Goal: Contribute content: Contribute content

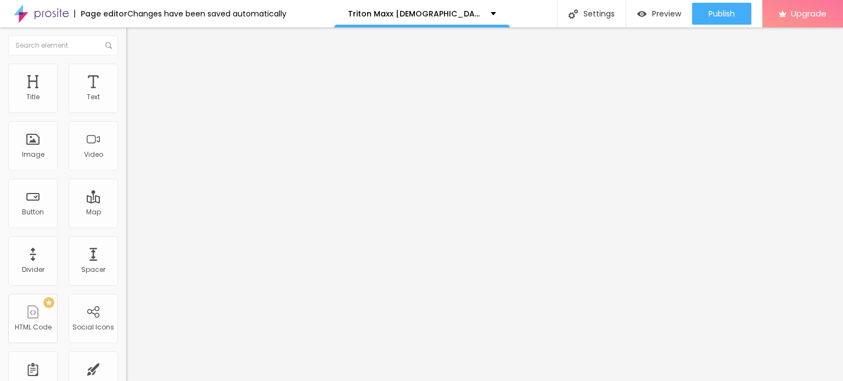
click at [126, 94] on span "Add image" at bounding box center [148, 89] width 45 height 9
click at [126, 71] on li "Style" at bounding box center [189, 69] width 126 height 11
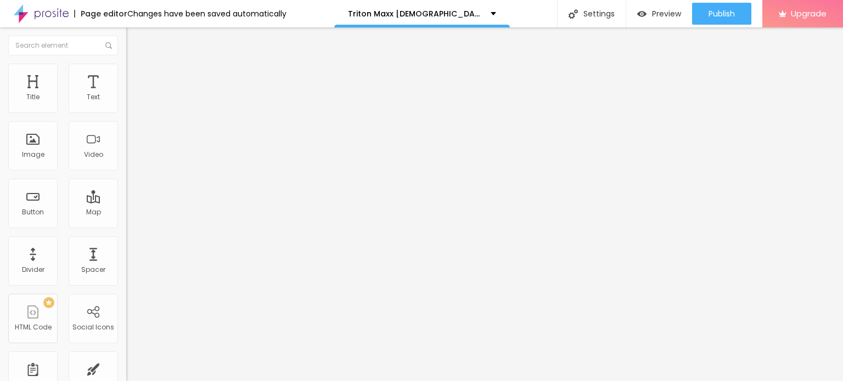
type input "95"
type input "90"
type input "80"
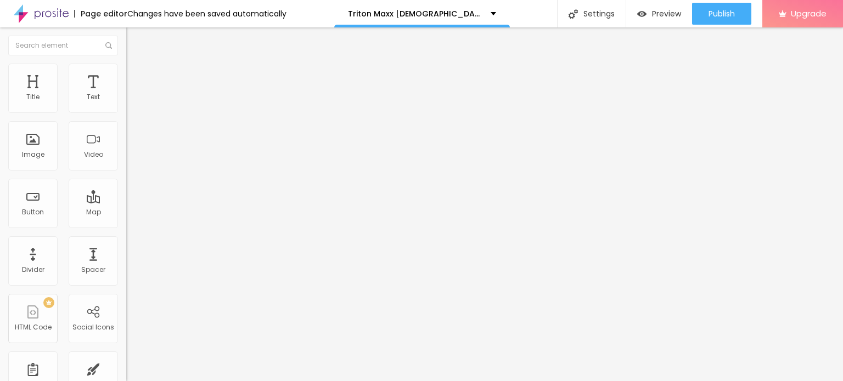
type input "80"
type input "75"
type input "70"
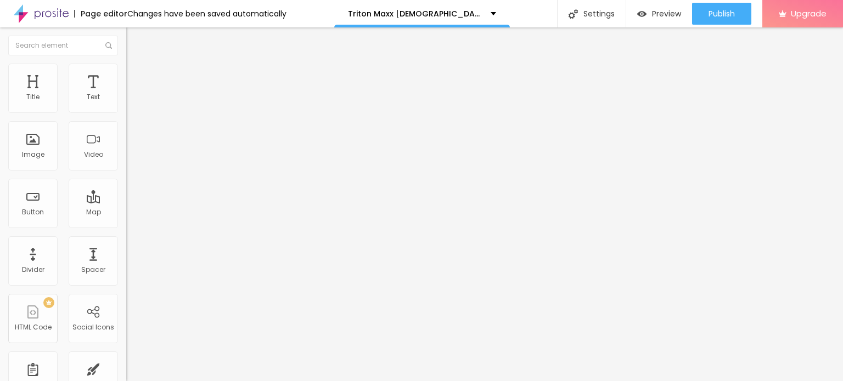
type input "65"
type input "60"
type input "55"
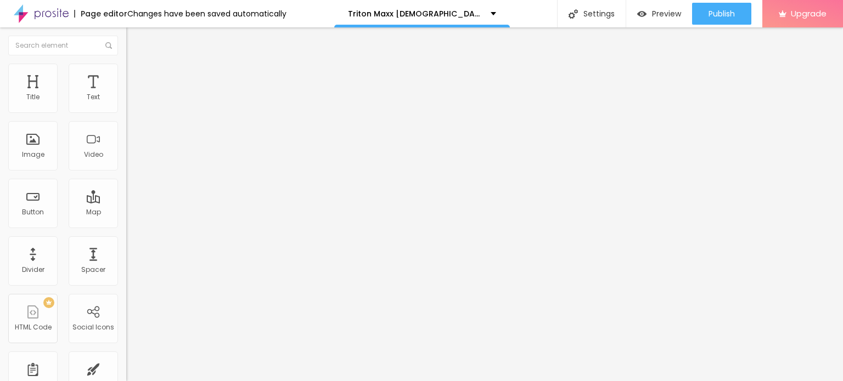
type input "55"
type input "50"
type input "45"
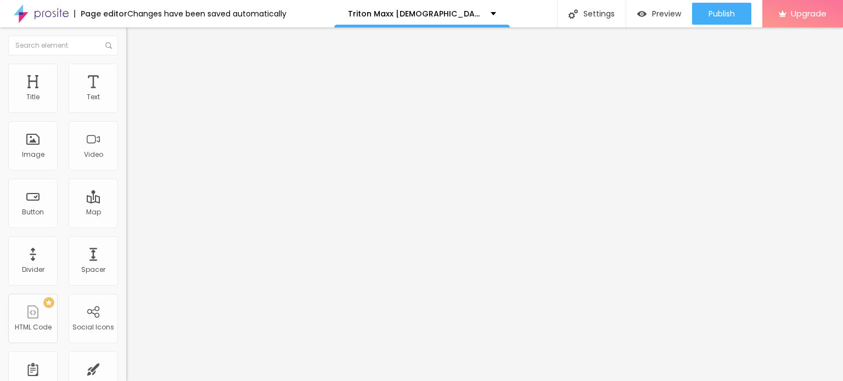
type input "40"
type input "35"
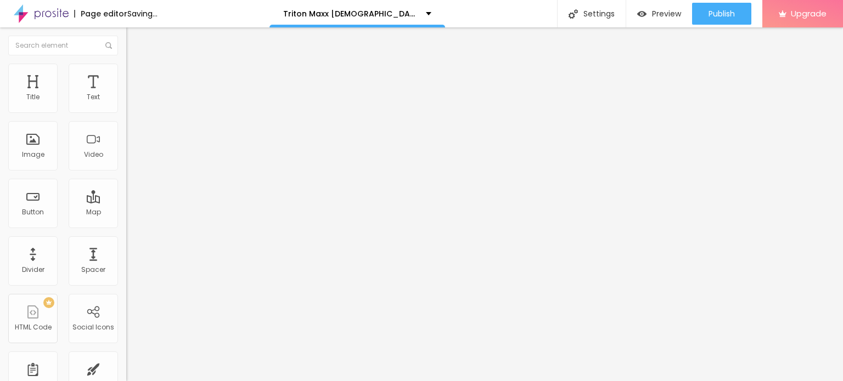
type input "30"
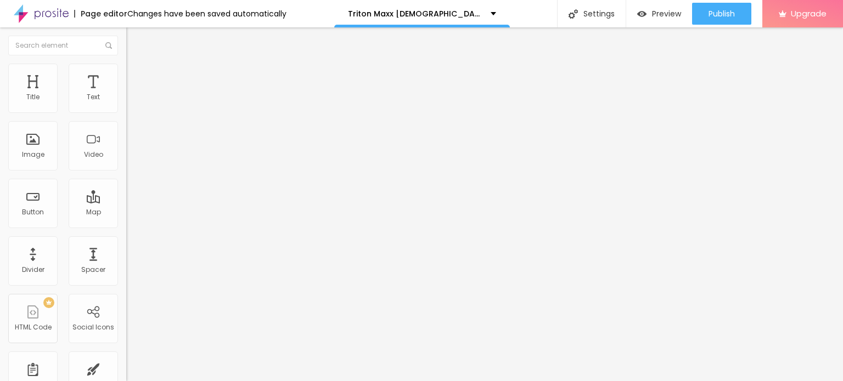
drag, startPoint x: 113, startPoint y: 117, endPoint x: 37, endPoint y: 116, distance: 76.3
type input "30"
click at [126, 112] on input "range" at bounding box center [161, 108] width 71 height 9
click at [126, 103] on input "Click me" at bounding box center [192, 97] width 132 height 11
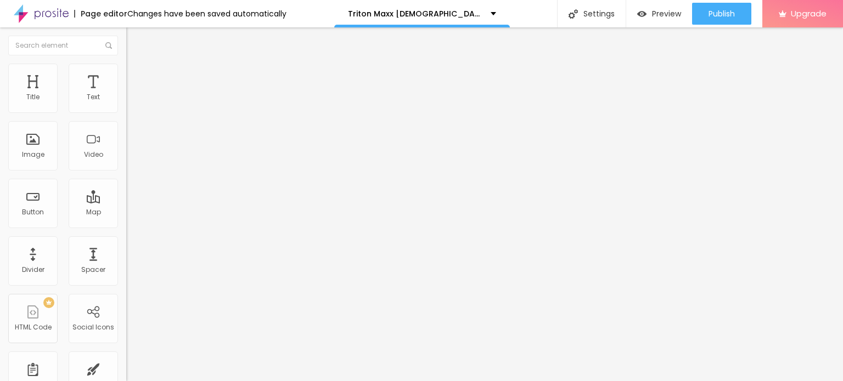
paste input "😍👇SHOP NOW😍👇"
paste input "text"
type input "😍👇SHOP NOW😍👇"
click at [126, 226] on input "https://" at bounding box center [192, 220] width 132 height 11
paste input "[DOMAIN_NAME][URL]"
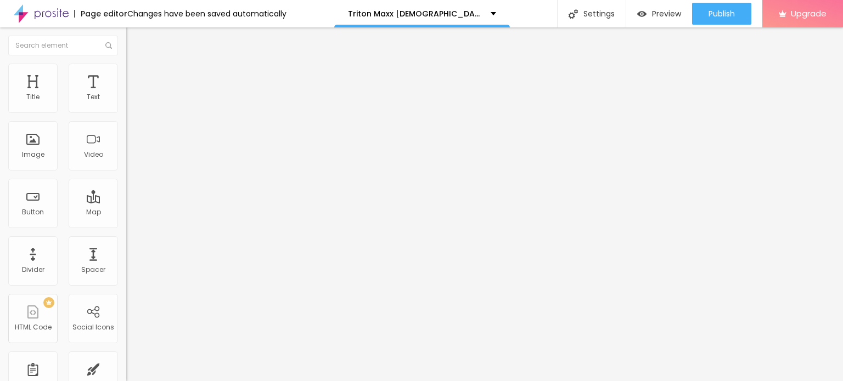
scroll to position [0, 103]
type input "[URL][DOMAIN_NAME]"
click at [126, 245] on div "Open in new tab" at bounding box center [189, 242] width 126 height 5
click at [126, 225] on input "https://" at bounding box center [192, 219] width 132 height 11
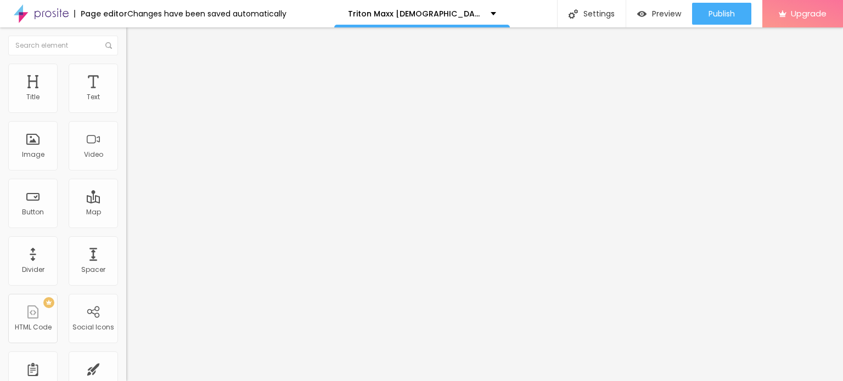
paste input "[DOMAIN_NAME][URL]"
type input "[URL][DOMAIN_NAME]"
click at [126, 72] on li "Style" at bounding box center [189, 69] width 126 height 11
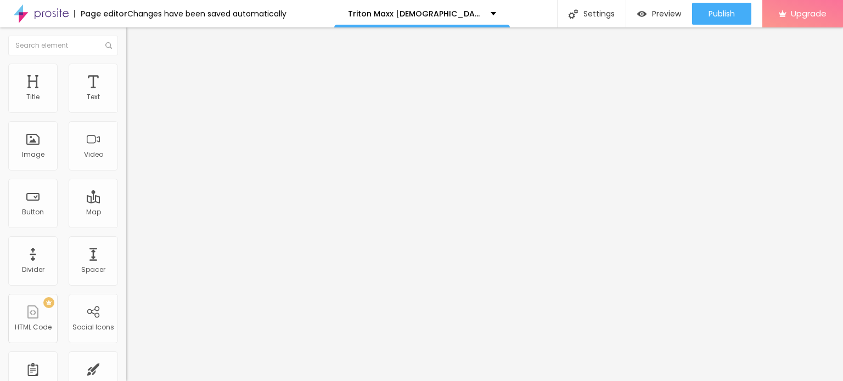
type input "35"
type input "40"
type input "35"
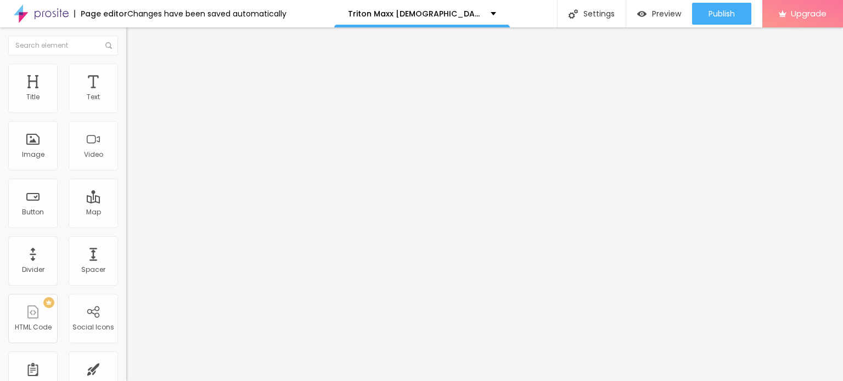
type input "35"
type input "30"
type input "25"
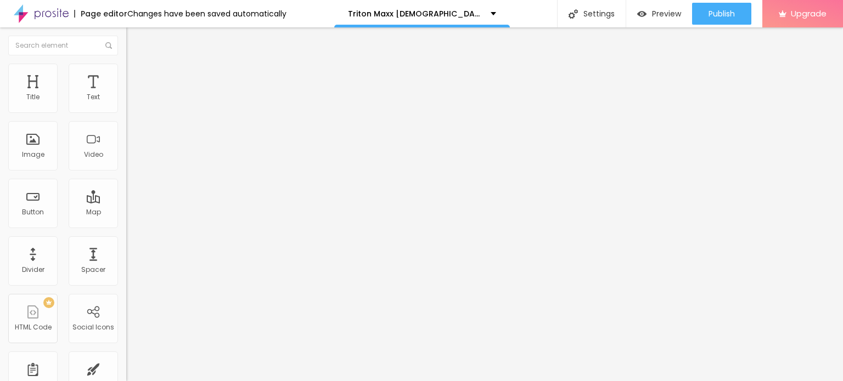
type input "20"
drag, startPoint x: 35, startPoint y: 117, endPoint x: 24, endPoint y: 118, distance: 11.6
type input "20"
click at [126, 112] on input "range" at bounding box center [161, 108] width 71 height 9
click at [126, 64] on li "Content" at bounding box center [189, 58] width 126 height 11
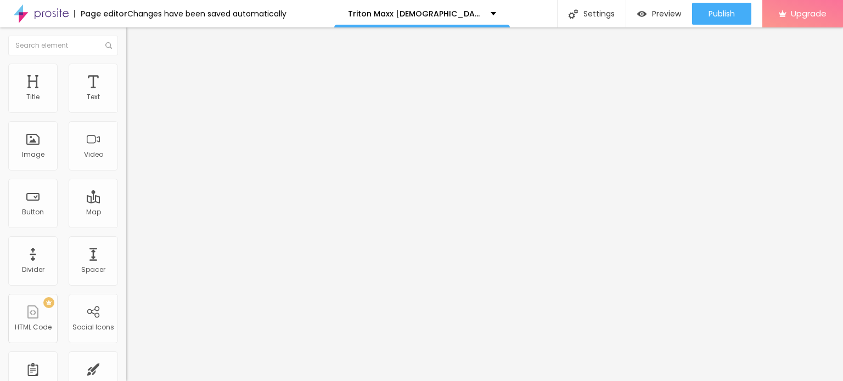
click at [136, 77] on span "Advanced" at bounding box center [154, 81] width 36 height 9
type input "13"
type input "14"
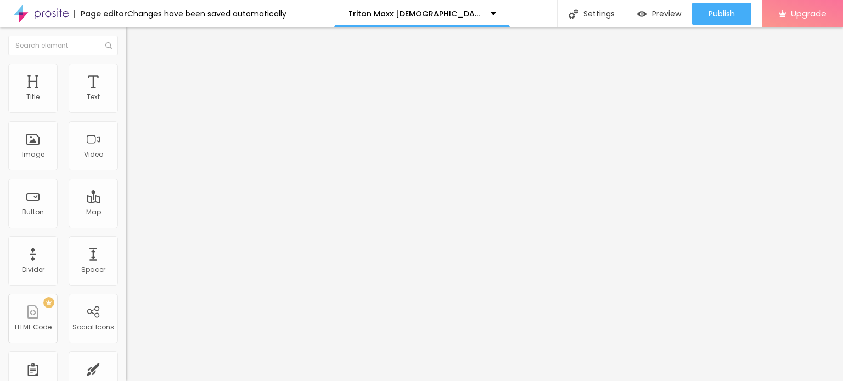
type input "15"
type input "16"
type input "17"
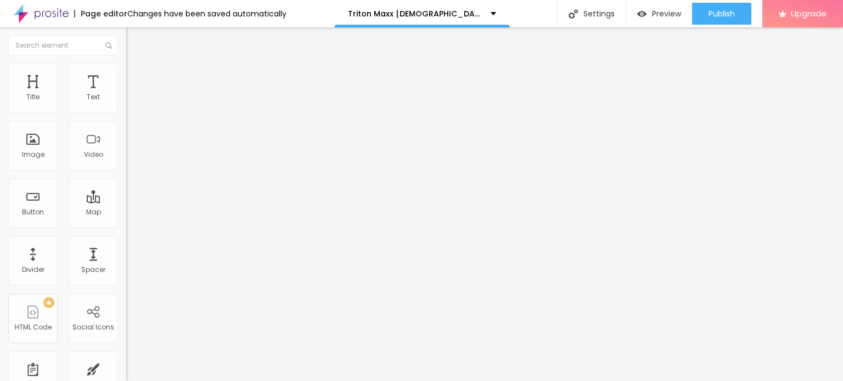
type input "17"
type input "18"
type input "19"
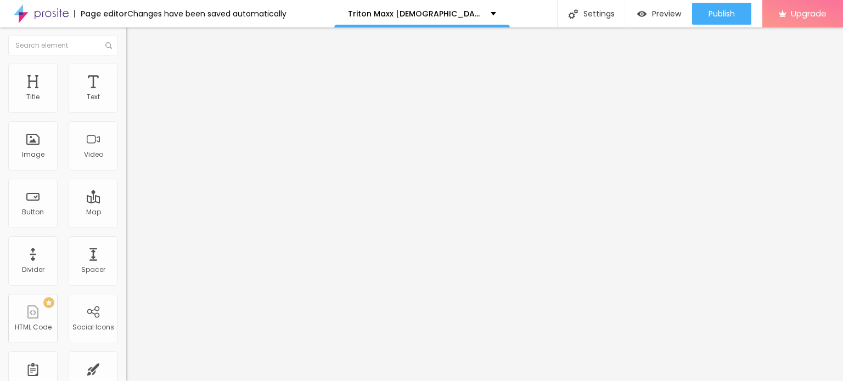
type input "22"
type input "24"
type input "25"
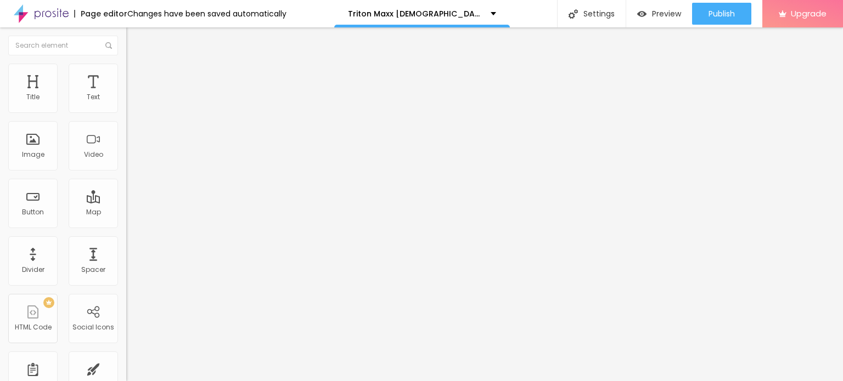
type input "25"
type input "26"
type input "27"
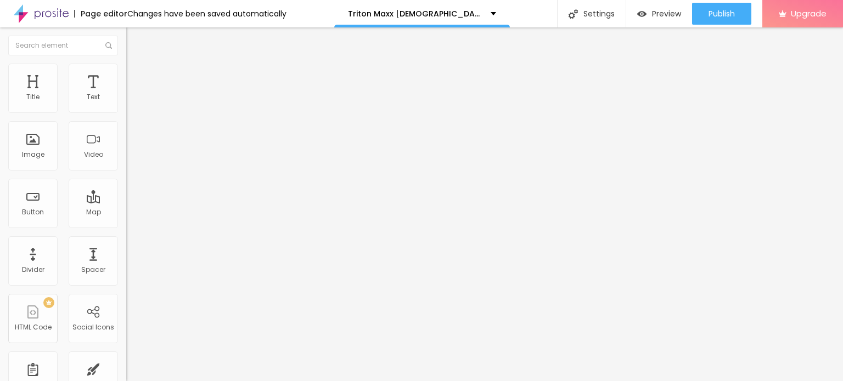
type input "28"
type input "29"
type input "28"
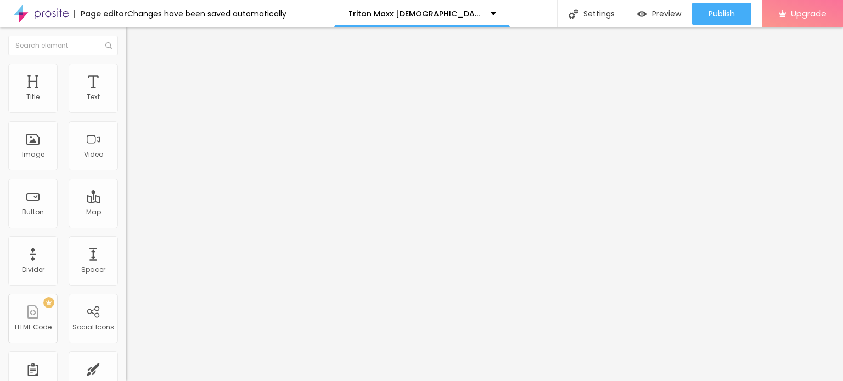
type input "28"
type input "27"
type input "24"
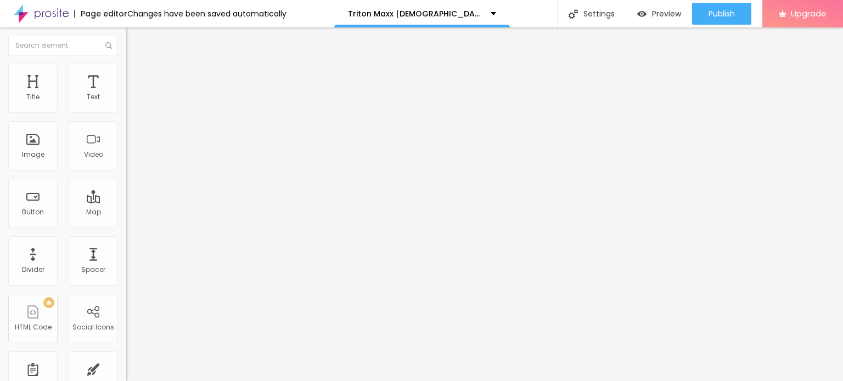
type input "23"
type input "21"
type input "20"
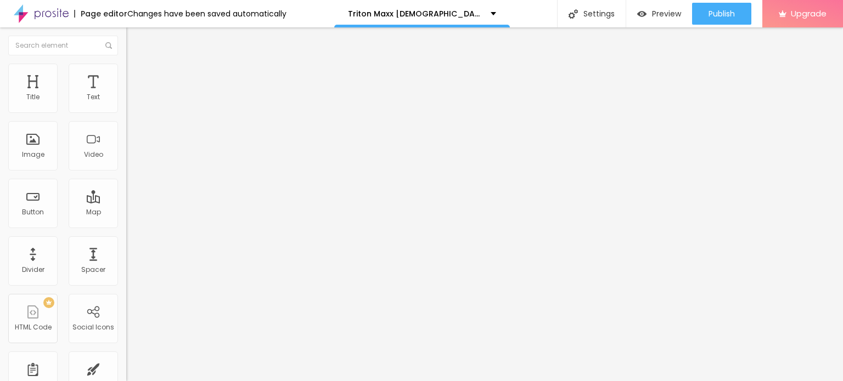
type input "20"
type input "19"
type input "18"
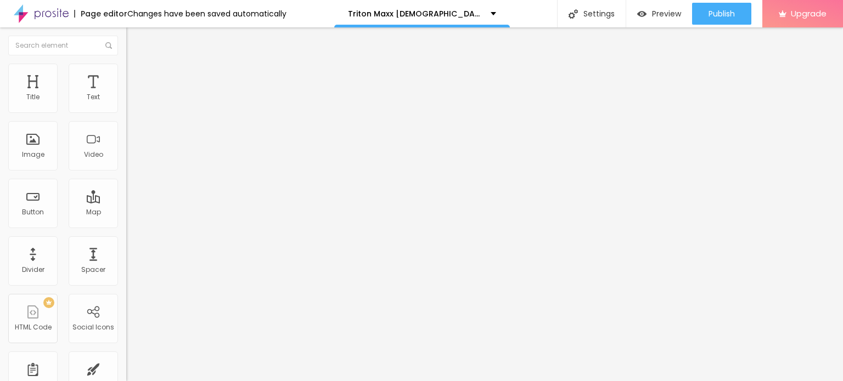
type input "16"
click at [126, 213] on input "range" at bounding box center [161, 217] width 71 height 9
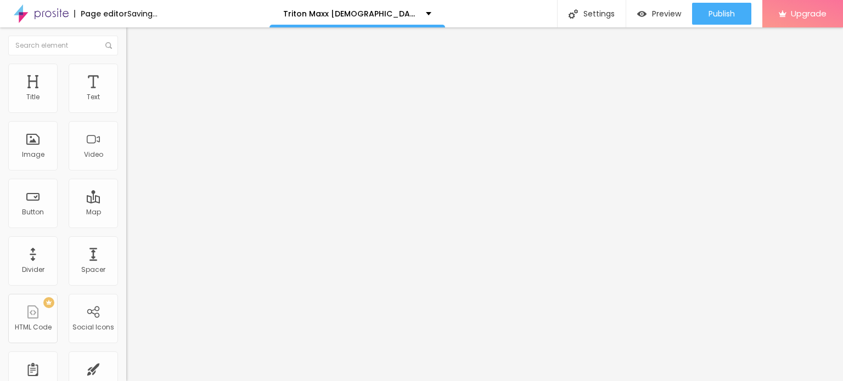
click at [126, 64] on img at bounding box center [131, 69] width 10 height 10
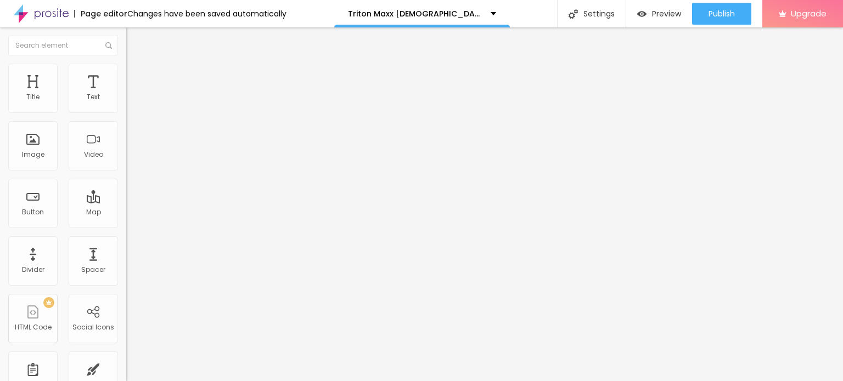
type input "25"
type input "20"
click at [126, 112] on input "range" at bounding box center [161, 108] width 71 height 9
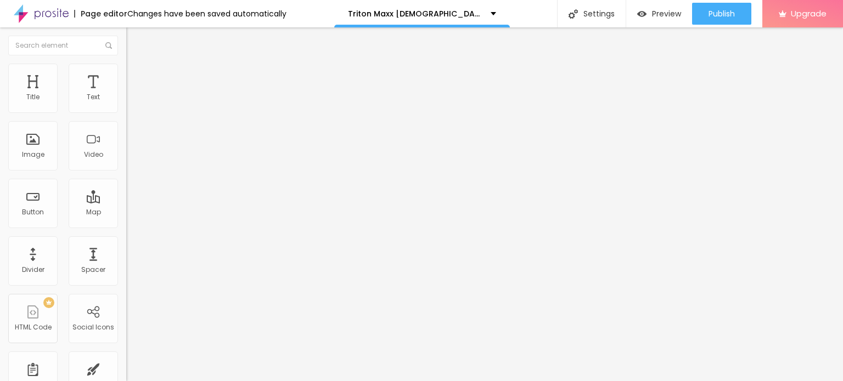
type input "3"
type input "4"
type input "6"
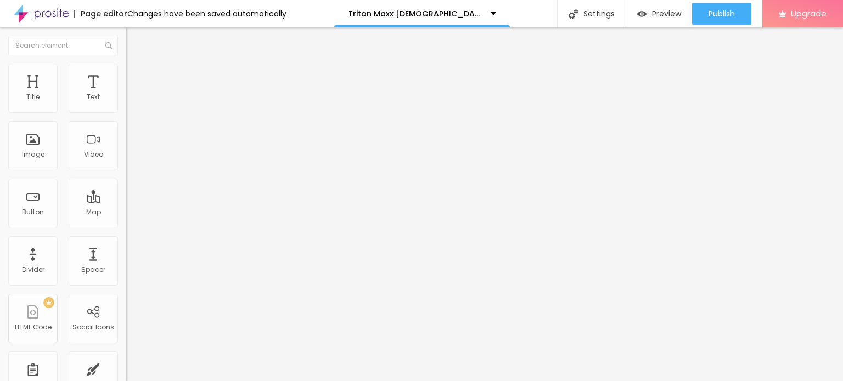
type input "6"
type input "7"
type input "8"
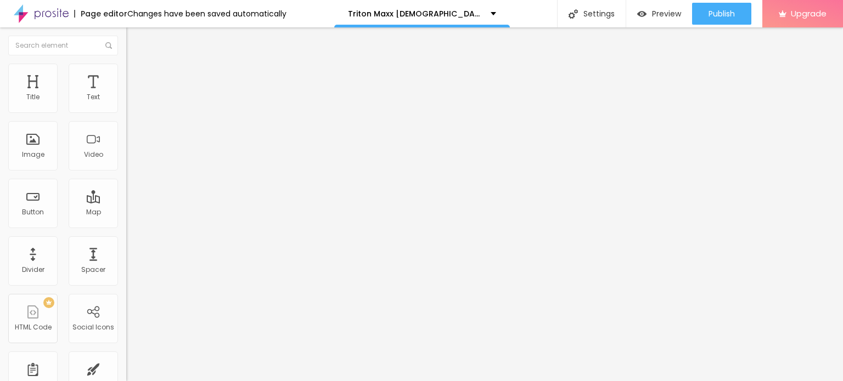
type input "9"
type input "11"
type input "12"
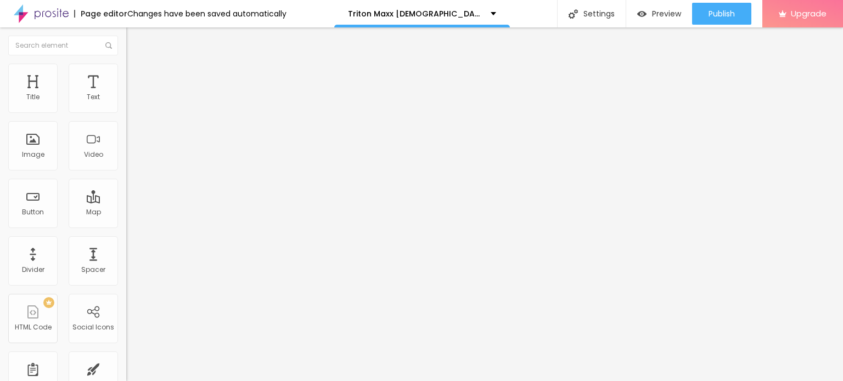
type input "12"
type input "13"
type input "15"
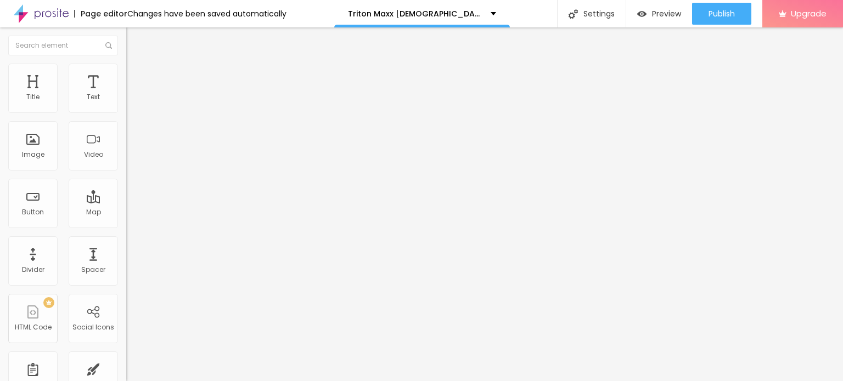
type input "16"
type input "17"
type input "19"
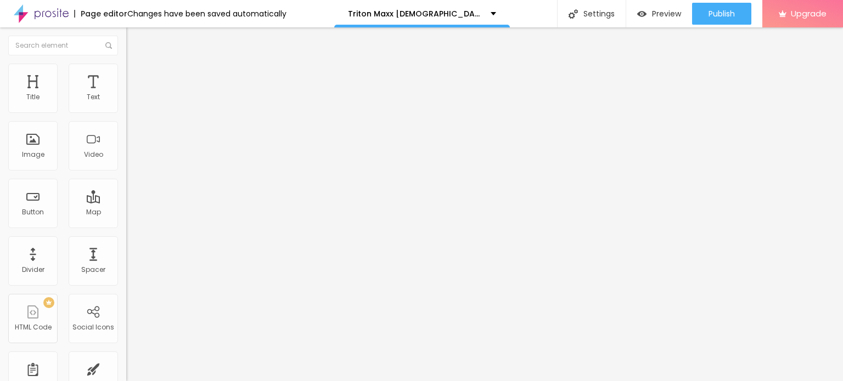
type input "19"
type input "20"
type input "16"
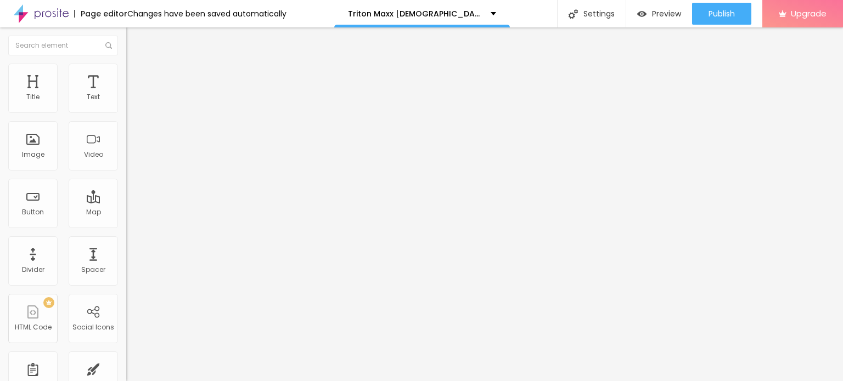
type input "13"
type input "9"
type input "6"
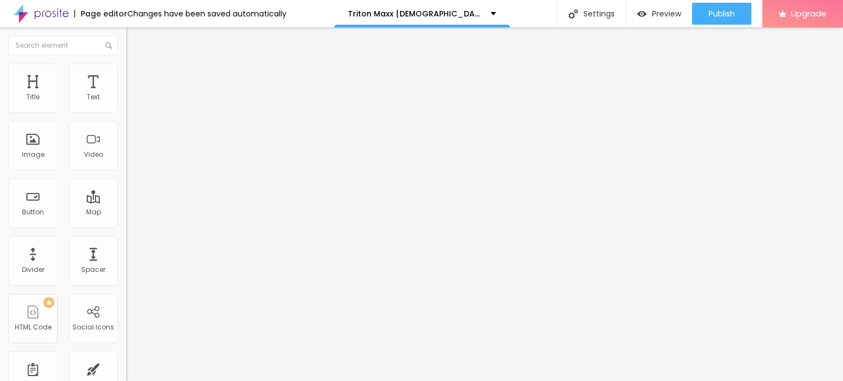
type input "6"
type input "4"
type input "3"
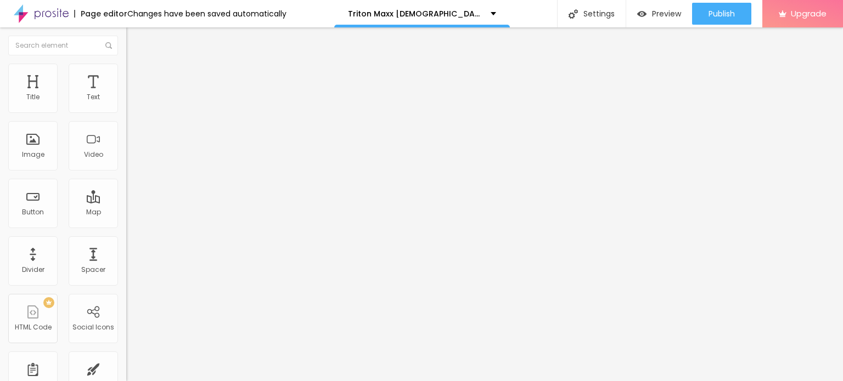
type input "2"
type input "0"
click at [126, 241] on input "range" at bounding box center [161, 245] width 71 height 9
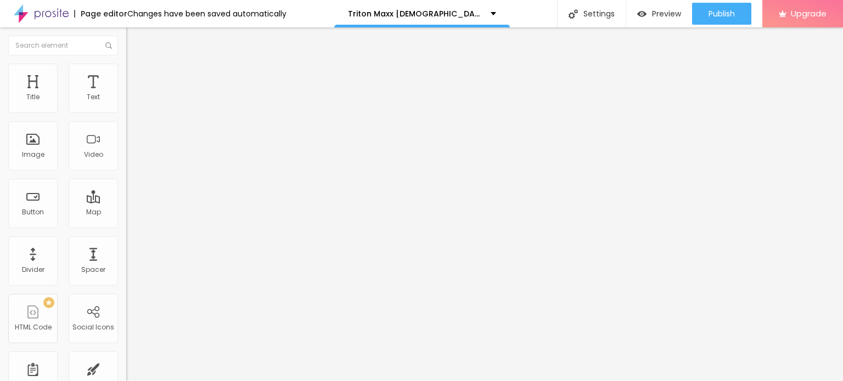
click at [126, 162] on button "button" at bounding box center [133, 157] width 15 height 12
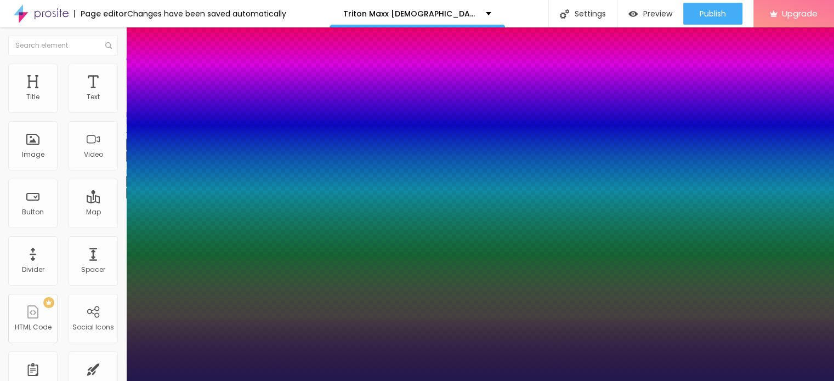
type input "1"
type input "20"
type input "1"
type input "40"
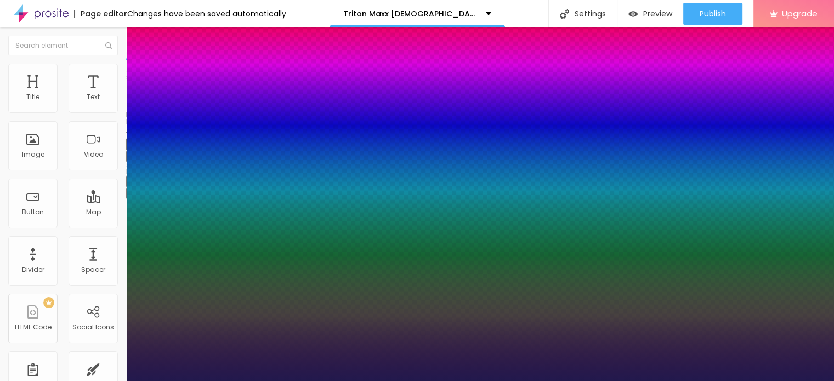
type input "40"
type input "1"
type input "44"
type input "1"
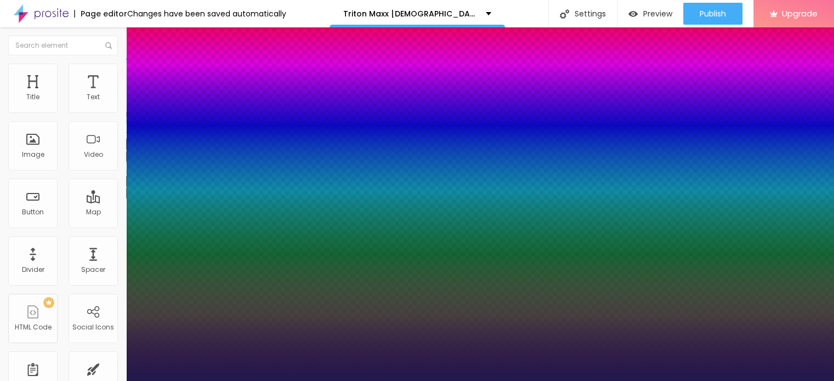
type input "51"
type input "1"
type input "53"
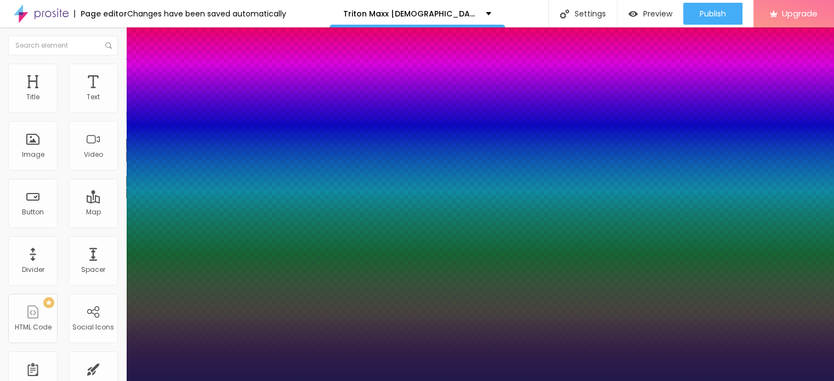
type input "1"
type input "55"
type input "1"
type input "57"
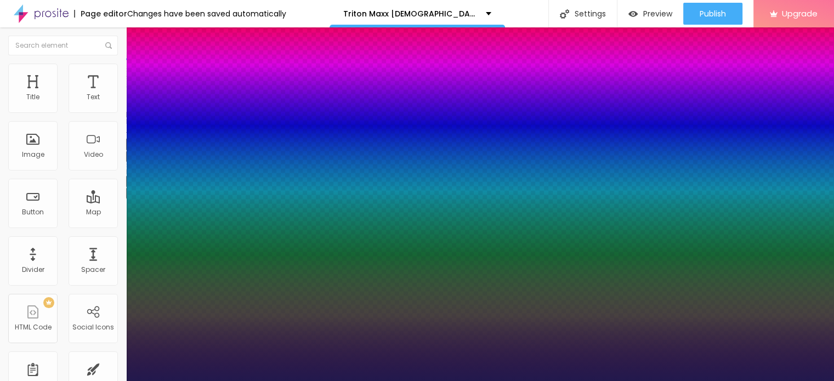
type input "57"
type input "1"
type input "58"
type input "1"
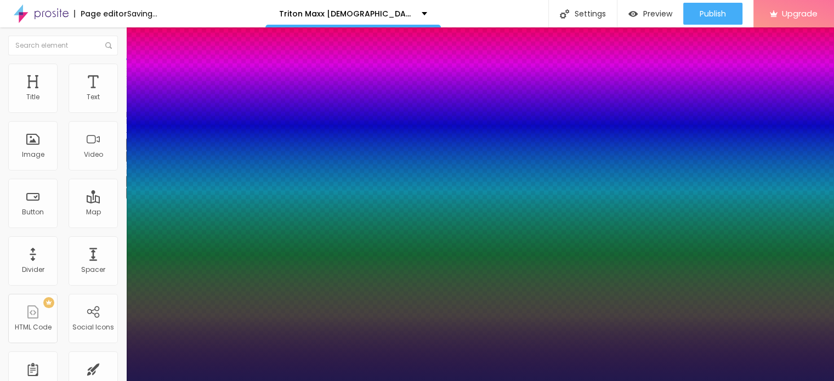
drag, startPoint x: 146, startPoint y: 306, endPoint x: 184, endPoint y: 306, distance: 38.4
type input "58"
type input "1"
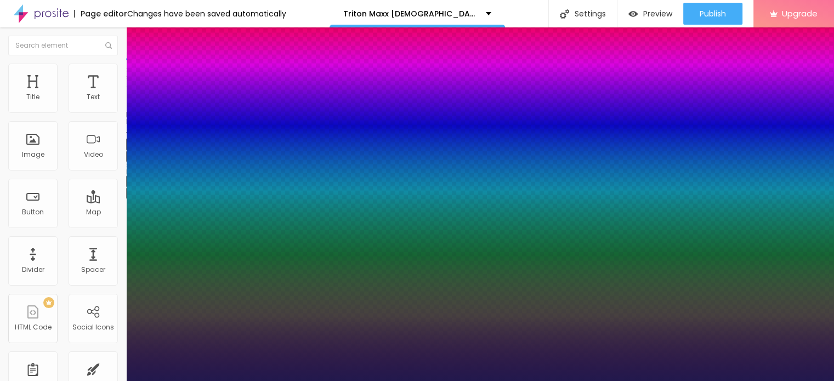
click at [382, 381] on div at bounding box center [417, 381] width 834 height 0
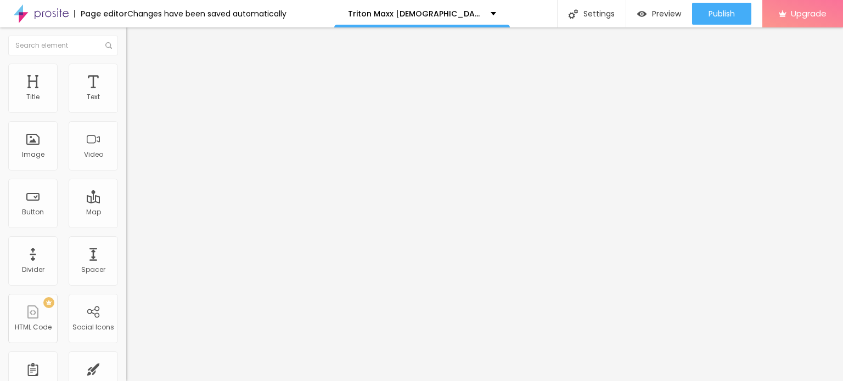
click at [126, 199] on button "button" at bounding box center [133, 194] width 15 height 12
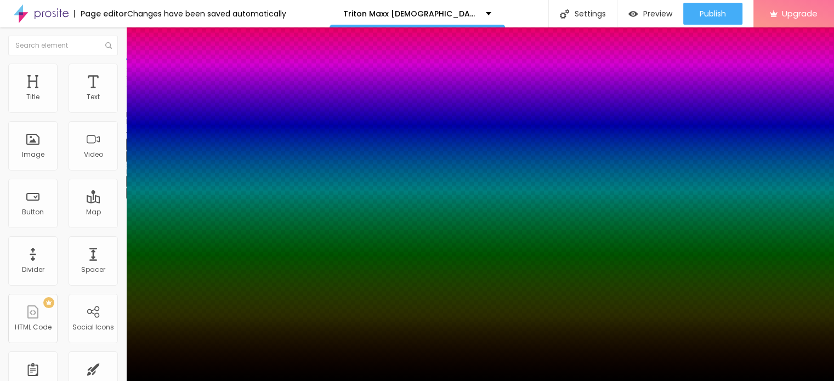
click at [189, 349] on div at bounding box center [417, 190] width 834 height 381
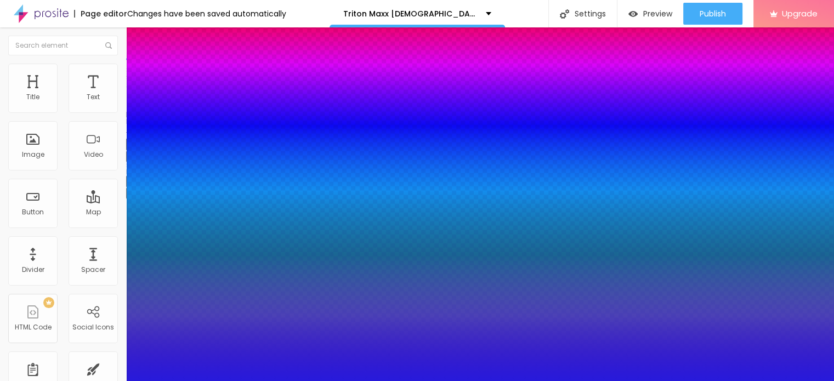
type input "#2112ED"
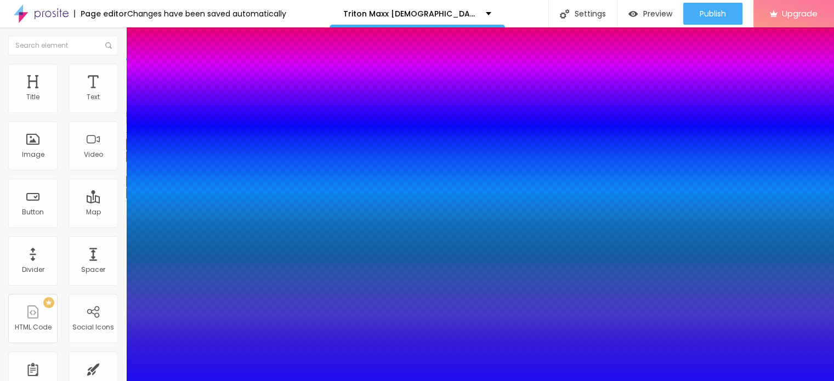
drag, startPoint x: 173, startPoint y: 335, endPoint x: 177, endPoint y: 328, distance: 7.6
click at [177, 328] on div at bounding box center [417, 190] width 834 height 381
click at [199, 381] on div at bounding box center [417, 388] width 834 height 0
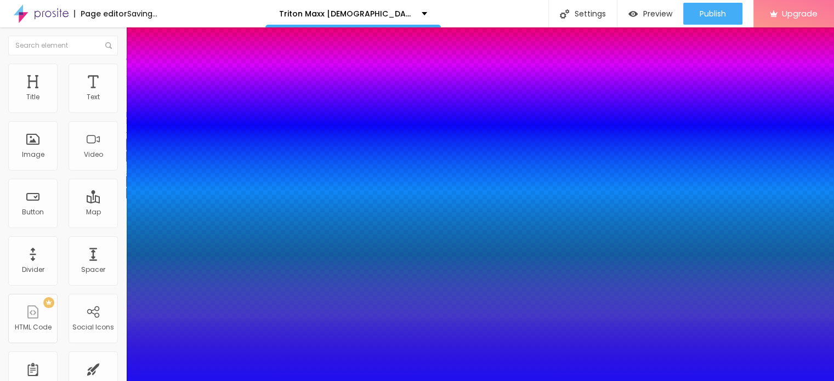
click at [355, 381] on div at bounding box center [417, 381] width 834 height 0
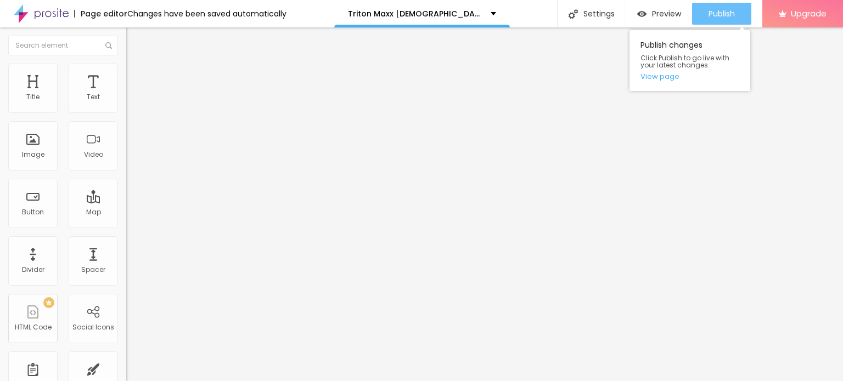
click at [716, 21] on div "Publish" at bounding box center [721, 14] width 26 height 22
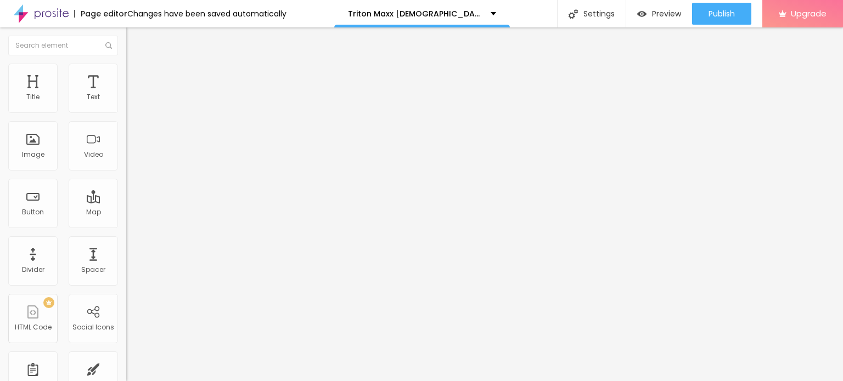
click at [33, 15] on img at bounding box center [41, 13] width 55 height 27
click at [132, 158] on icon "button" at bounding box center [134, 156] width 4 height 4
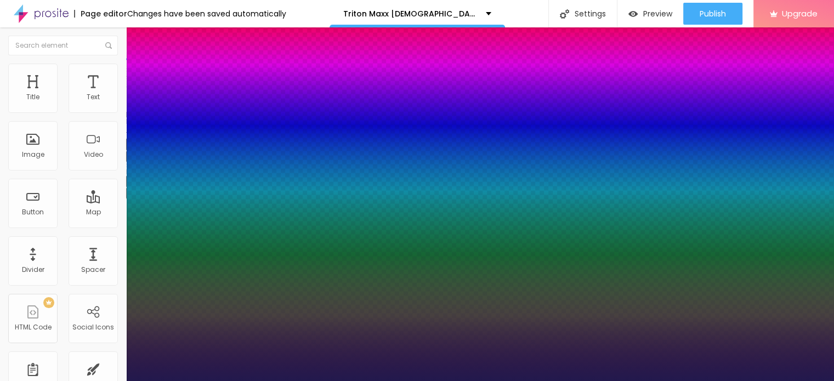
type input "1"
type input "17"
type input "1"
type input "19"
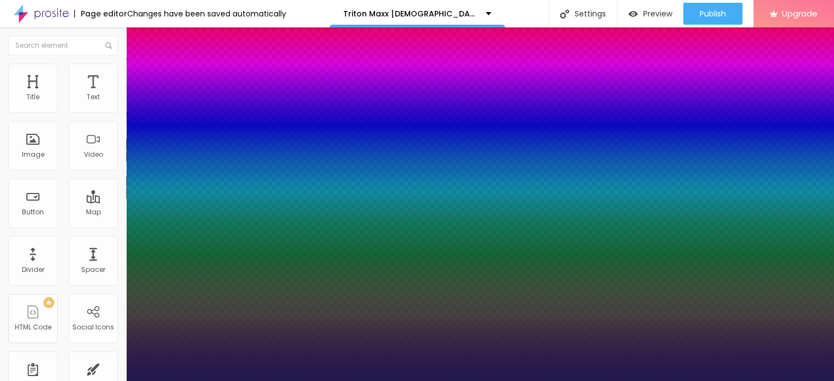
type input "19"
type input "1"
type input "24"
type input "1"
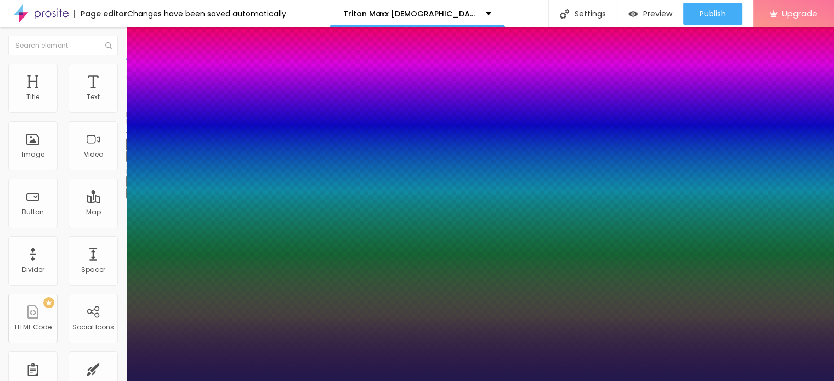
type input "25"
type input "1"
type input "26"
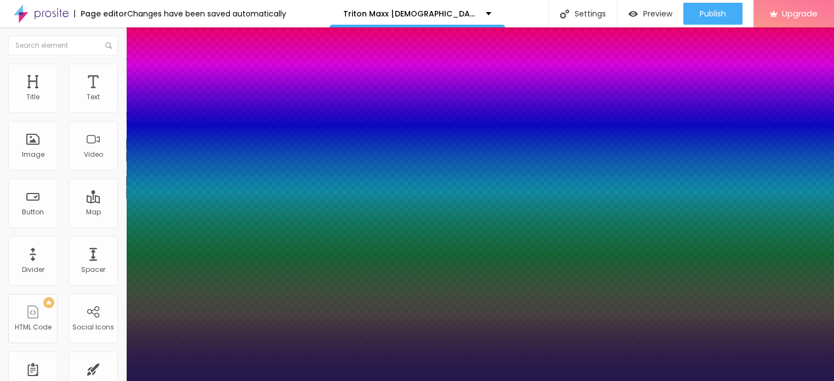
type input "1"
type input "27"
type input "1"
type input "28"
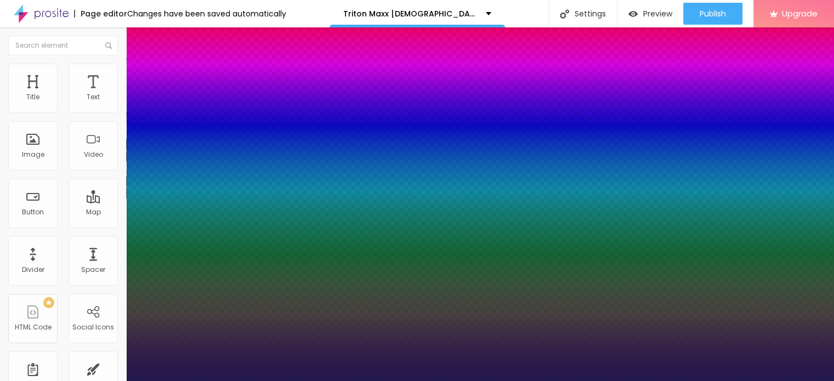
type input "28"
type input "1"
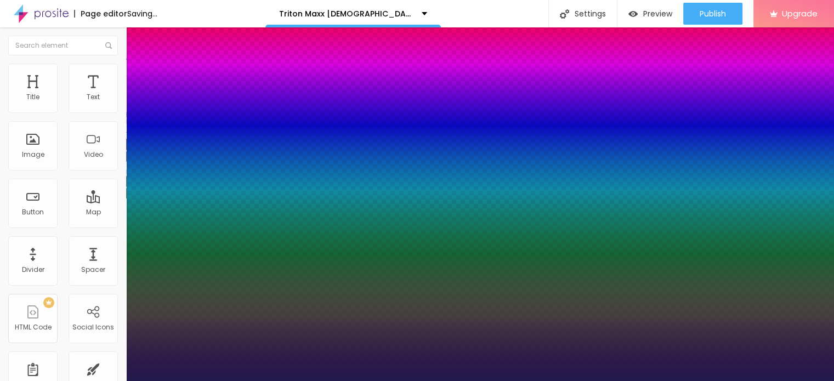
type input "29"
type input "1"
type input "30"
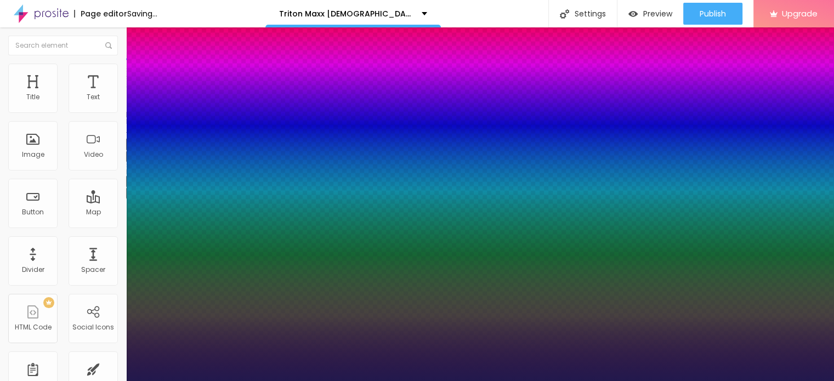
type input "1"
type input "32"
type input "1"
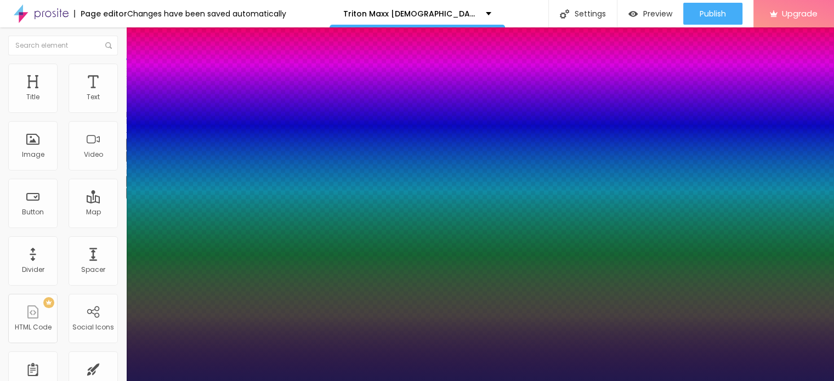
type input "33"
type input "1"
type input "34"
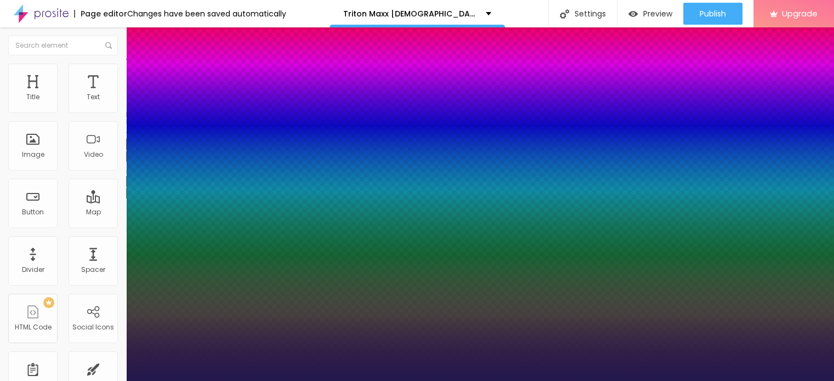
type input "1"
type input "35"
type input "1"
type input "36"
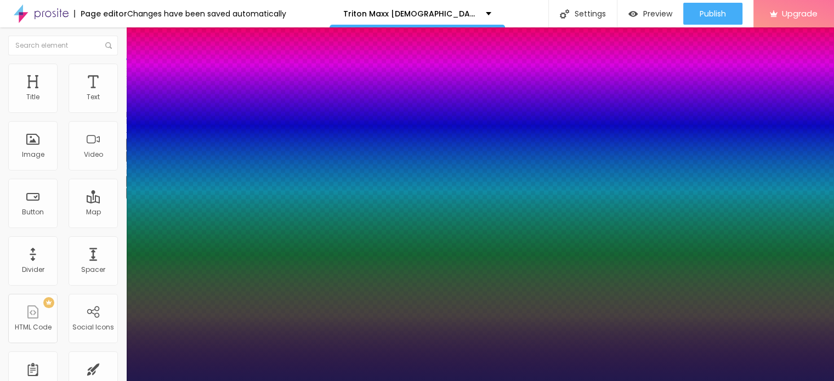
type input "36"
type input "1"
type input "37"
type input "1"
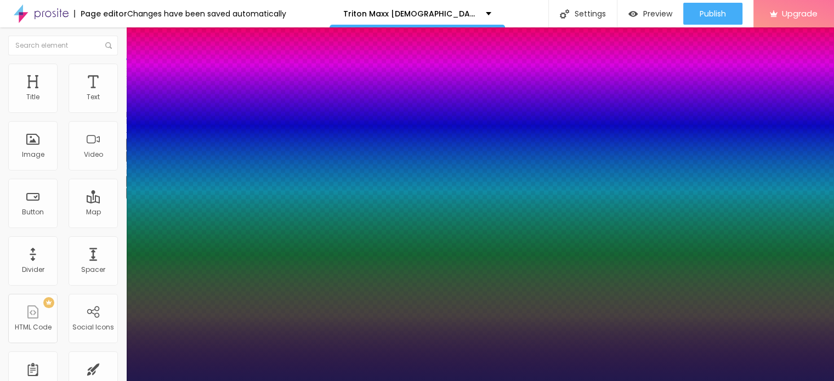
type input "38"
type input "1"
type input "39"
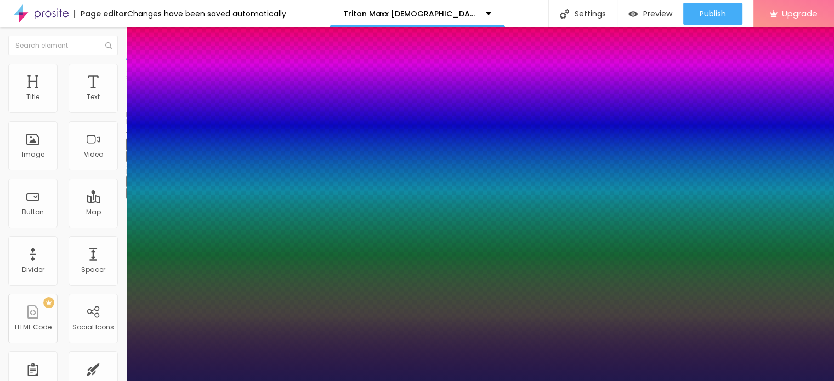
type input "1"
type input "40"
type input "1"
drag, startPoint x: 148, startPoint y: 307, endPoint x: 169, endPoint y: 304, distance: 21.0
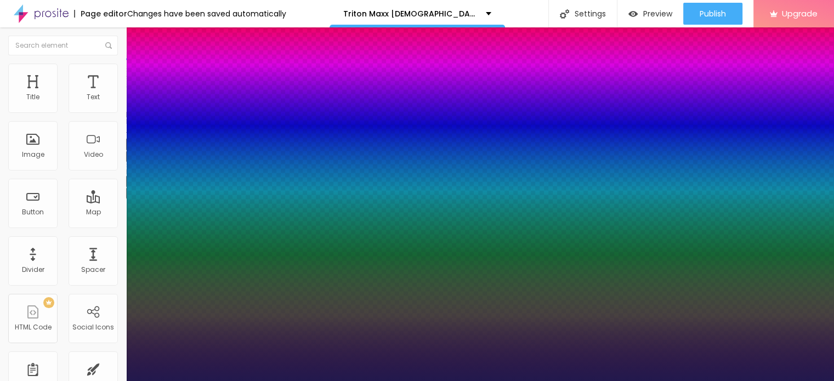
type input "40"
type input "1"
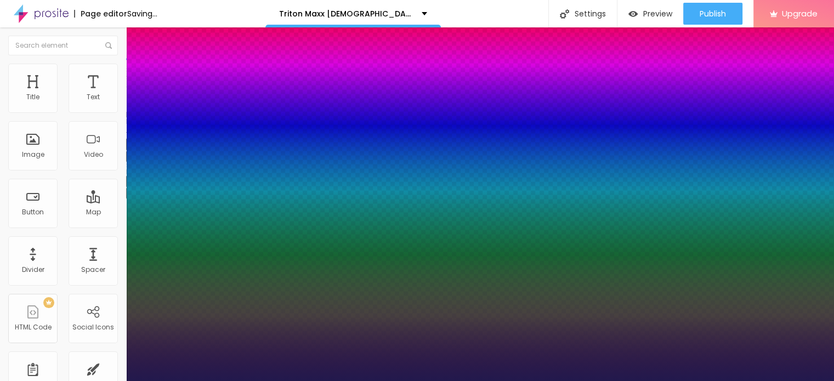
click at [307, 381] on div at bounding box center [417, 381] width 834 height 0
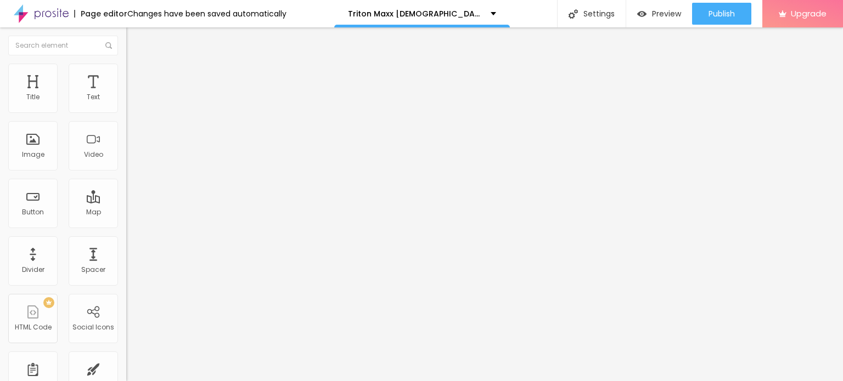
click at [131, 196] on icon "button" at bounding box center [134, 192] width 7 height 7
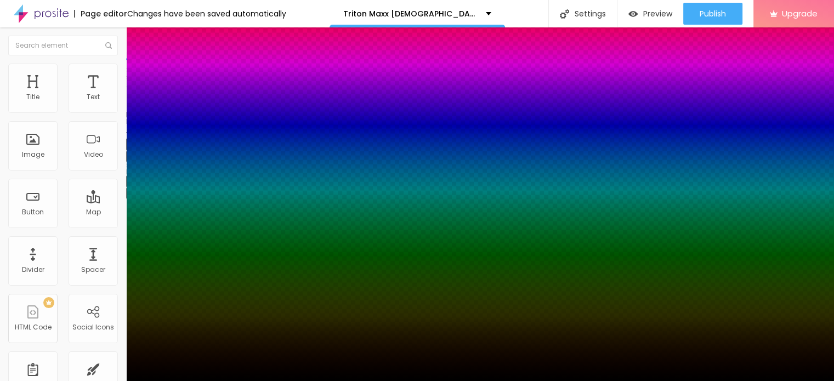
click at [189, 348] on div at bounding box center [417, 190] width 834 height 381
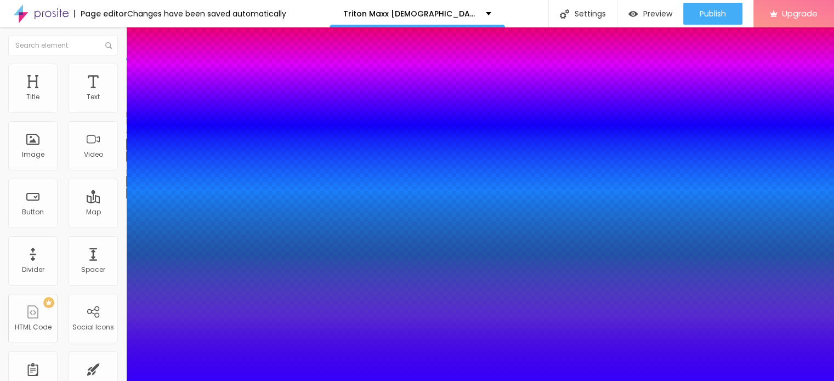
type input "#3500F9"
drag, startPoint x: 160, startPoint y: 335, endPoint x: 187, endPoint y: 325, distance: 28.3
click at [203, 381] on div at bounding box center [417, 388] width 834 height 0
click at [357, 381] on div at bounding box center [417, 381] width 834 height 0
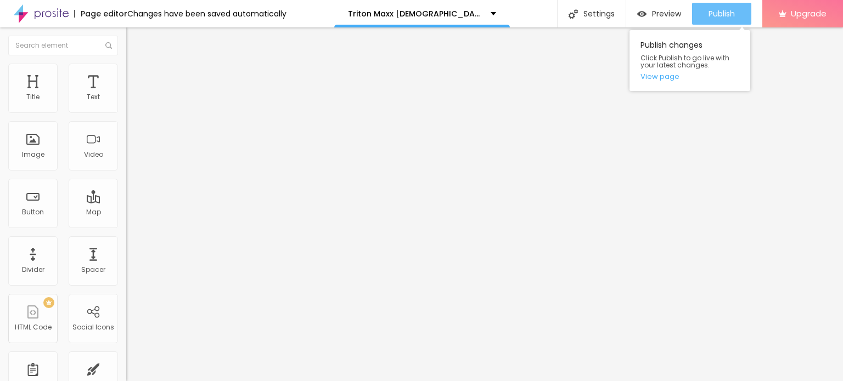
click at [714, 18] on span "Publish" at bounding box center [721, 13] width 26 height 9
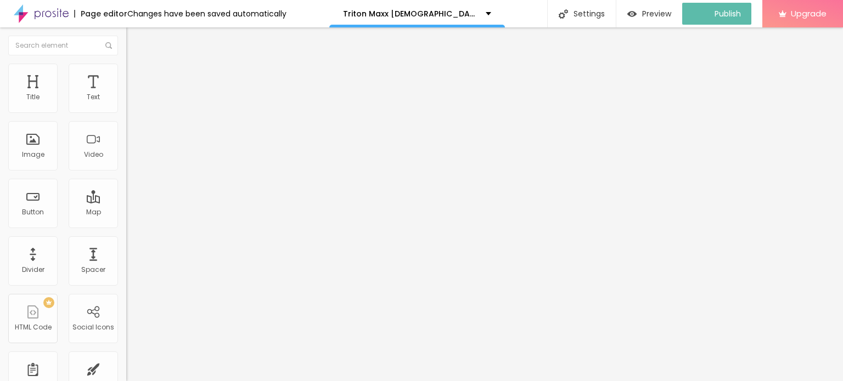
click at [53, 13] on img at bounding box center [41, 13] width 55 height 27
